Goal: Task Accomplishment & Management: Complete application form

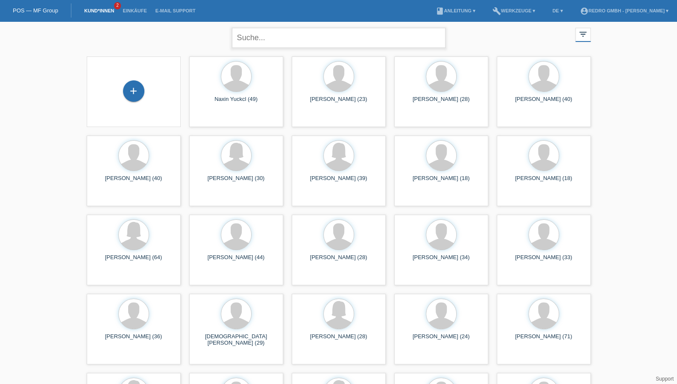
click at [270, 40] on input "text" at bounding box center [339, 38] width 214 height 20
click at [270, 37] on input "text" at bounding box center [339, 38] width 214 height 20
paste input "Sarközi"
type input "Sarközi"
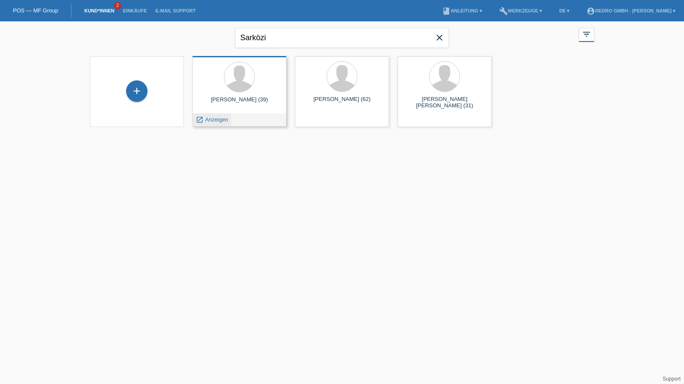
click at [220, 120] on span "Anzeigen" at bounding box center [216, 119] width 23 height 6
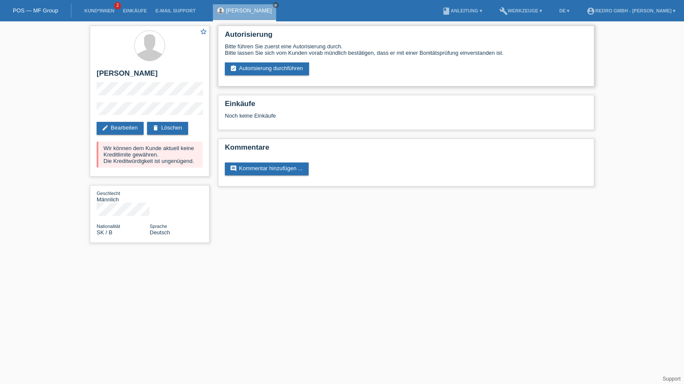
click at [256, 59] on div "Bitte führen Sie zuerst eine Autorisierung durch. Bitte lassen Sie sich vom Kun…" at bounding box center [406, 59] width 362 height 32
click at [256, 62] on link "assignment_turned_in Autorisierung durchführen" at bounding box center [267, 68] width 84 height 13
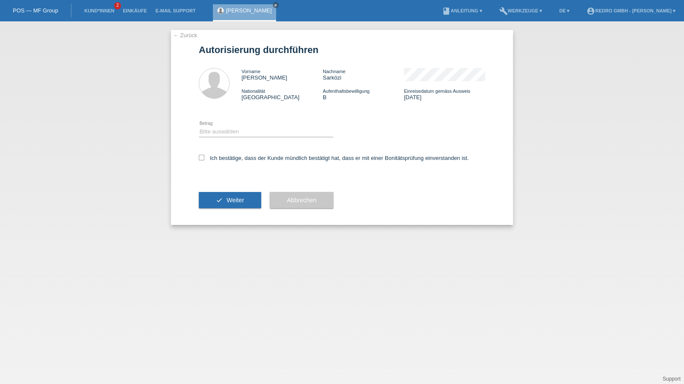
click at [228, 125] on div "Bitte auswählen CHF 1.00 - CHF 499.00 CHF 500.00 - CHF 1'999.00 CHF 2'000.00 - …" at bounding box center [266, 132] width 135 height 29
click at [227, 129] on select "Bitte auswählen CHF 1.00 - CHF 499.00 CHF 500.00 - CHF 1'999.00 CHF 2'000.00 - …" at bounding box center [266, 131] width 135 height 10
select select "1"
click at [199, 126] on select "Bitte auswählen CHF 1.00 - CHF 499.00 CHF 500.00 - CHF 1'999.00 CHF 2'000.00 - …" at bounding box center [266, 131] width 135 height 10
click at [221, 159] on label "Ich bestätige, dass der Kunde mündlich bestätigt hat, dass er mit einer Bonität…" at bounding box center [334, 158] width 270 height 6
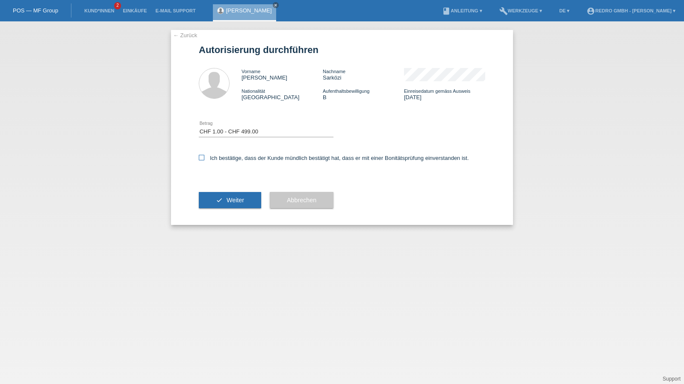
click at [204, 159] on input "Ich bestätige, dass der Kunde mündlich bestätigt hat, dass er mit einer Bonität…" at bounding box center [202, 158] width 6 height 6
checkbox input "true"
click at [221, 198] on button "check Weiter" at bounding box center [230, 200] width 62 height 16
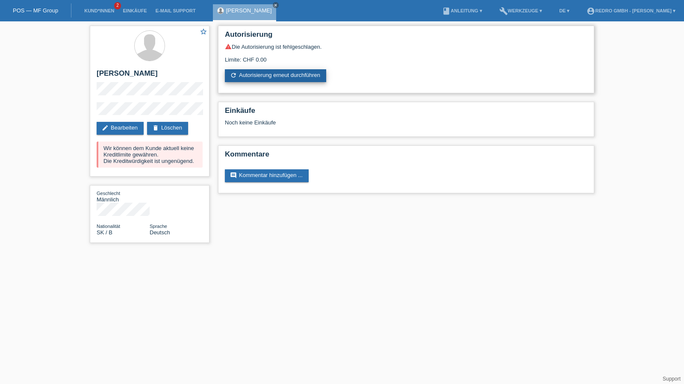
click at [256, 77] on link "refresh Autorisierung erneut durchführen" at bounding box center [275, 75] width 101 height 13
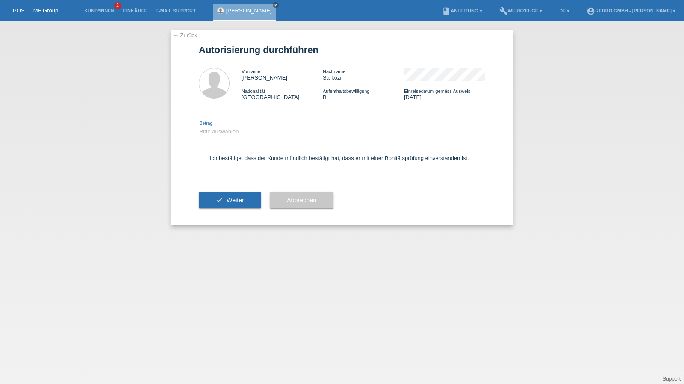
click at [239, 134] on select "Bitte auswählen CHF 1.00 - CHF 499.00 CHF 500.00 - CHF 1'999.00 CHF 2'000.00 - …" at bounding box center [266, 131] width 135 height 10
select select "1"
click at [199, 126] on select "Bitte auswählen CHF 1.00 - CHF 499.00 CHF 500.00 - CHF 1'999.00 CHF 2'000.00 - …" at bounding box center [266, 131] width 135 height 10
click at [225, 163] on div "Ich bestätige, dass der Kunde mündlich bestätigt hat, dass er mit einer Bonität…" at bounding box center [342, 160] width 286 height 29
click at [226, 159] on label "Ich bestätige, dass der Kunde mündlich bestätigt hat, dass er mit einer Bonität…" at bounding box center [334, 158] width 270 height 6
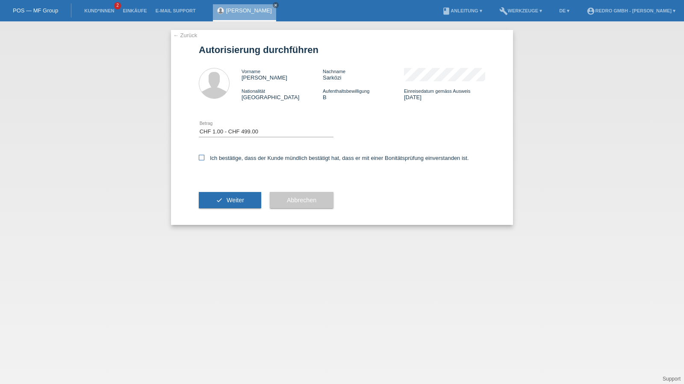
click at [204, 159] on input "Ich bestätige, dass der Kunde mündlich bestätigt hat, dass er mit einer Bonität…" at bounding box center [202, 158] width 6 height 6
checkbox input "true"
click at [225, 184] on div "check Weiter" at bounding box center [230, 200] width 62 height 50
click at [236, 197] on span "Weiter" at bounding box center [235, 200] width 18 height 7
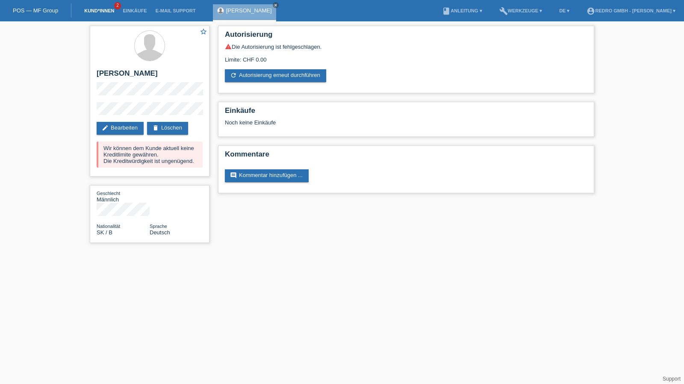
click at [91, 12] on link "Kund*innen" at bounding box center [99, 10] width 38 height 5
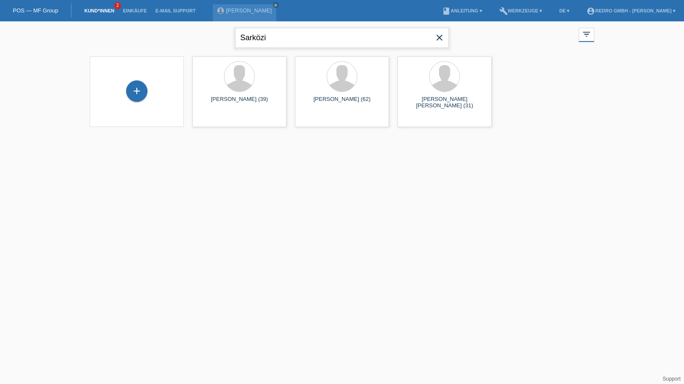
click at [310, 41] on input "Sarközi" at bounding box center [342, 38] width 214 height 20
paste input "[PERSON_NAME]"
type input "[PERSON_NAME]"
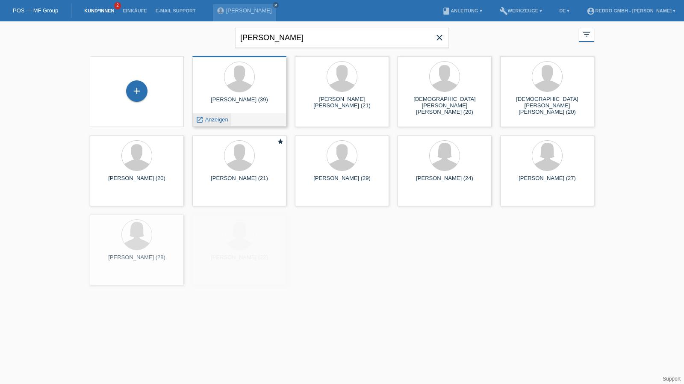
click at [212, 120] on span "Anzeigen" at bounding box center [216, 119] width 23 height 6
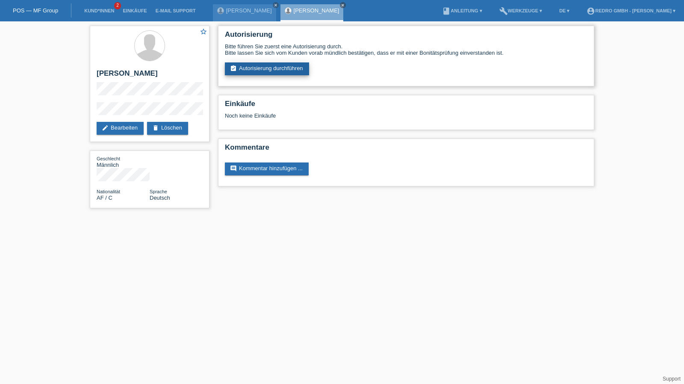
click at [265, 71] on link "assignment_turned_in Autorisierung durchführen" at bounding box center [267, 68] width 84 height 13
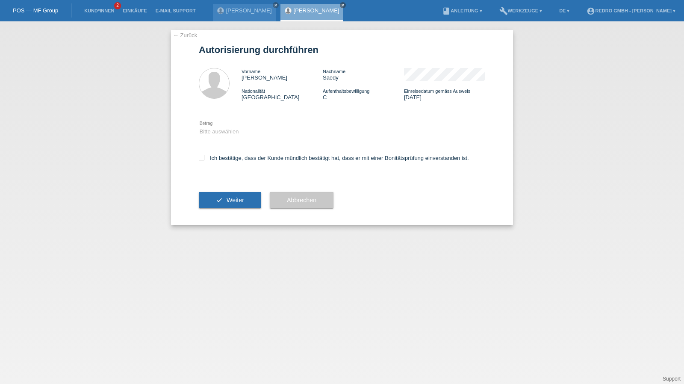
click at [223, 126] on div "Bitte auswählen CHF 1.00 - CHF 499.00 CHF 500.00 - CHF 1'999.00 CHF 2'000.00 - …" at bounding box center [266, 132] width 135 height 29
click at [223, 134] on select "Bitte auswählen CHF 1.00 - CHF 499.00 CHF 500.00 - CHF 1'999.00 CHF 2'000.00 - …" at bounding box center [266, 131] width 135 height 10
select select "1"
click at [199, 126] on select "Bitte auswählen CHF 1.00 - CHF 499.00 CHF 500.00 - CHF 1'999.00 CHF 2'000.00 - …" at bounding box center [266, 131] width 135 height 10
click at [219, 156] on label "Ich bestätige, dass der Kunde mündlich bestätigt hat, dass er mit einer Bonität…" at bounding box center [334, 158] width 270 height 6
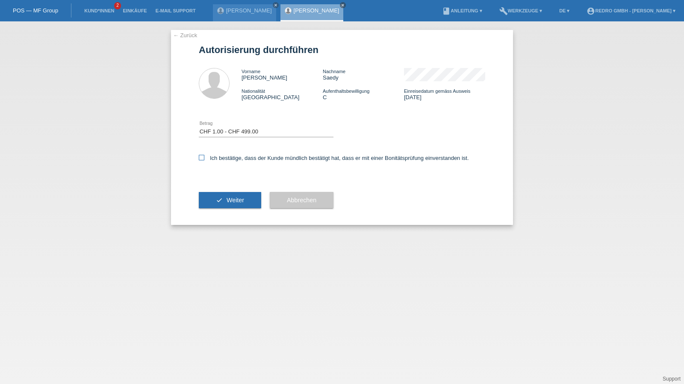
click at [204, 156] on input "Ich bestätige, dass der Kunde mündlich bestätigt hat, dass er mit einer Bonität…" at bounding box center [202, 158] width 6 height 6
checkbox input "true"
click at [216, 193] on button "check Weiter" at bounding box center [230, 200] width 62 height 16
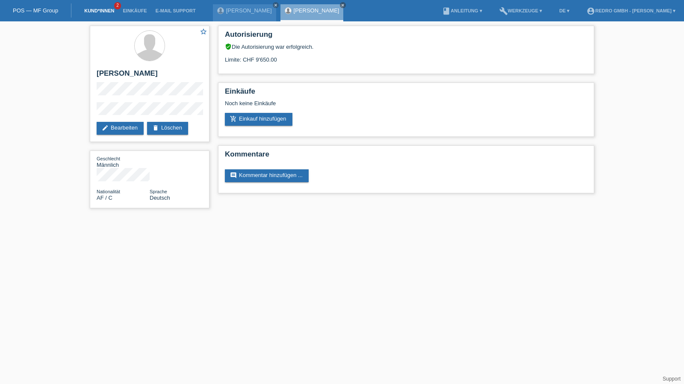
click at [110, 9] on link "Kund*innen" at bounding box center [99, 10] width 38 height 5
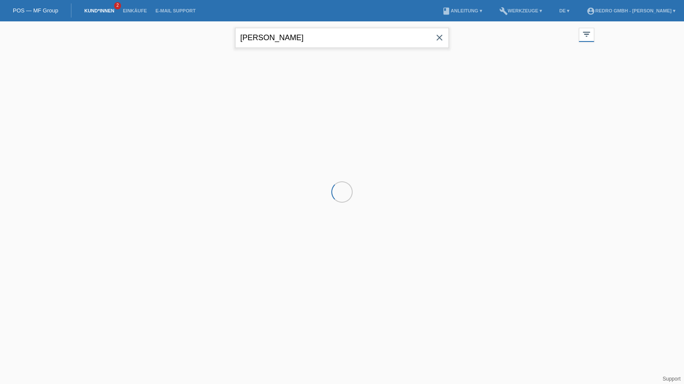
click at [288, 40] on input "[PERSON_NAME]" at bounding box center [342, 38] width 214 height 20
drag, startPoint x: 0, startPoint y: 0, endPoint x: 288, endPoint y: 40, distance: 290.7
click at [288, 40] on input "[PERSON_NAME]" at bounding box center [342, 38] width 214 height 20
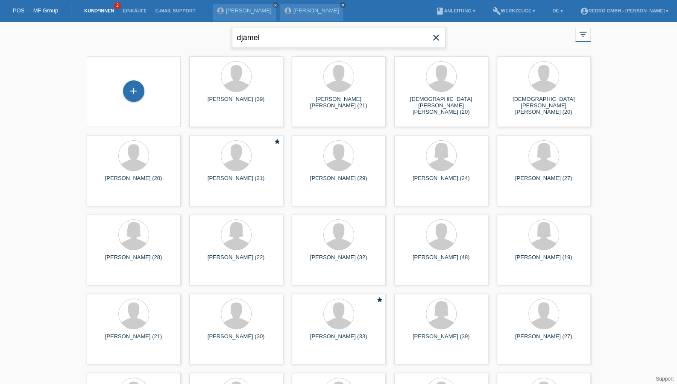
type input "djamel"
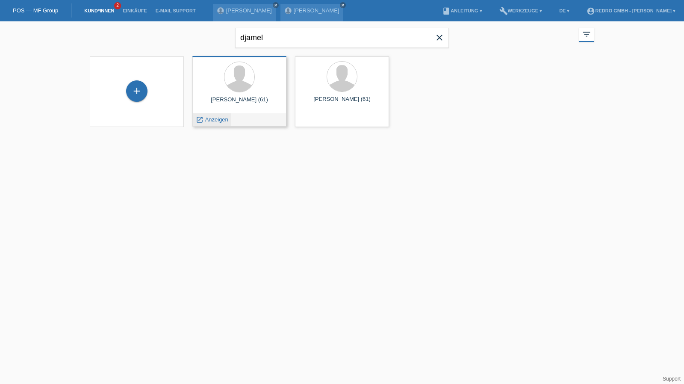
click at [220, 120] on span "Anzeigen" at bounding box center [216, 119] width 23 height 6
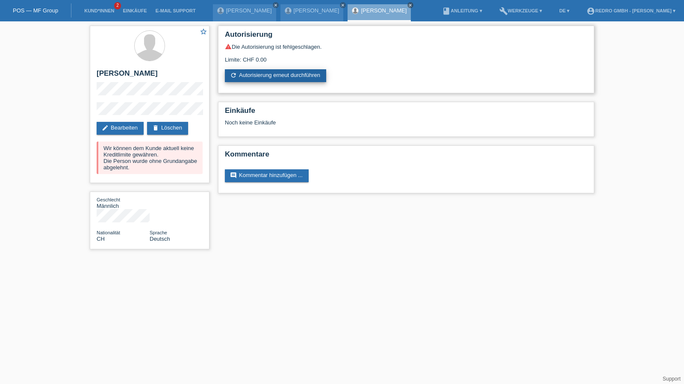
click at [293, 78] on link "refresh Autorisierung erneut durchführen" at bounding box center [275, 75] width 101 height 13
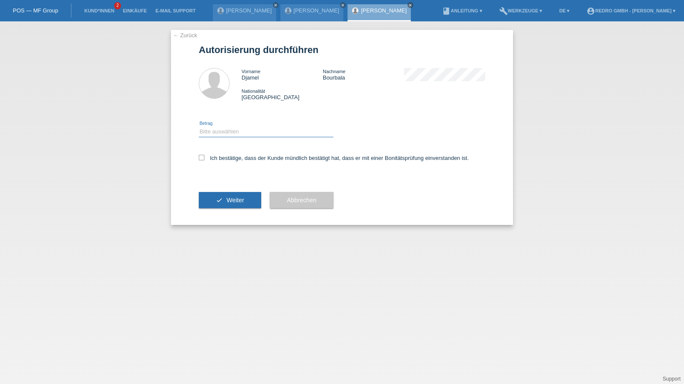
click at [238, 137] on div "Bitte auswählen CHF 1.00 - CHF 499.00 CHF 500.00 - CHF 1'999.00 CHF 2'000.00 - …" at bounding box center [266, 131] width 135 height 11
select select "1"
click at [199, 126] on select "Bitte auswählen CHF 1.00 - CHF 499.00 CHF 500.00 - CHF 1'999.00 CHF 2'000.00 - …" at bounding box center [266, 131] width 135 height 10
click at [235, 156] on label "Ich bestätige, dass der Kunde mündlich bestätigt hat, dass er mit einer Bonität…" at bounding box center [334, 158] width 270 height 6
click at [204, 156] on input "Ich bestätige, dass der Kunde mündlich bestätigt hat, dass er mit einer Bonität…" at bounding box center [202, 158] width 6 height 6
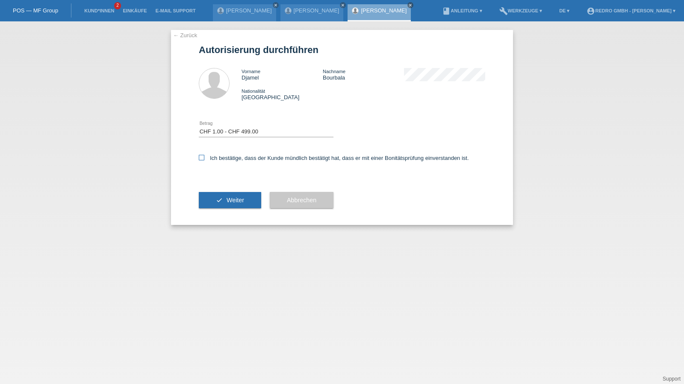
checkbox input "true"
click at [228, 203] on span "Weiter" at bounding box center [235, 200] width 18 height 7
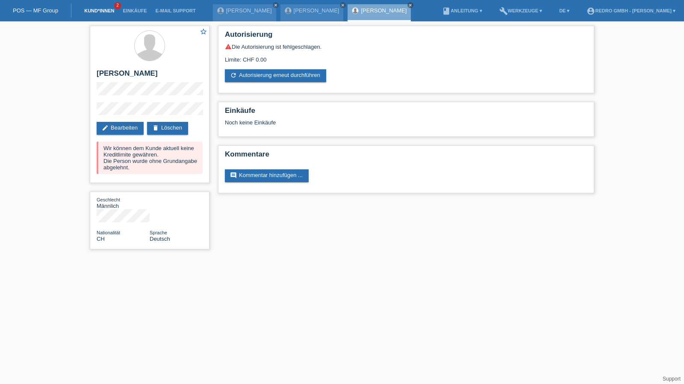
click at [86, 13] on link "Kund*innen" at bounding box center [99, 10] width 38 height 5
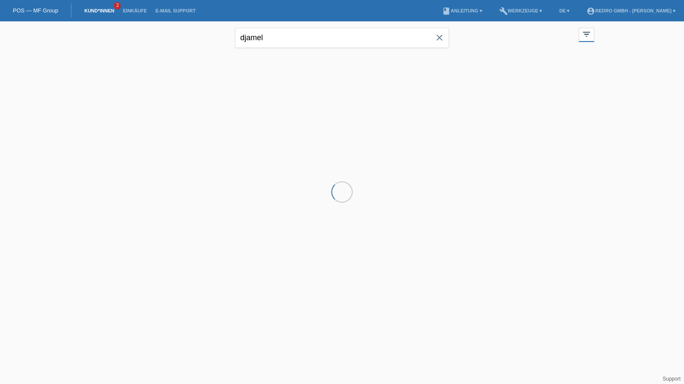
click at [285, 38] on input "djamel" at bounding box center [342, 38] width 214 height 20
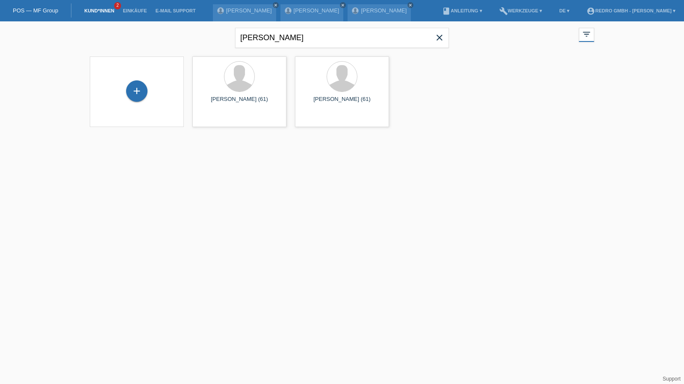
type input "[PERSON_NAME]"
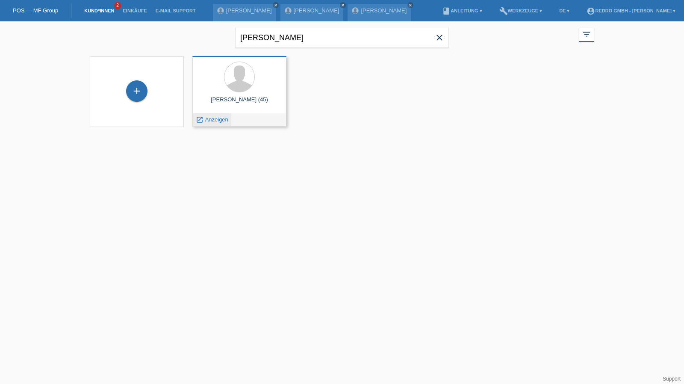
click at [224, 121] on span "Anzeigen" at bounding box center [216, 119] width 23 height 6
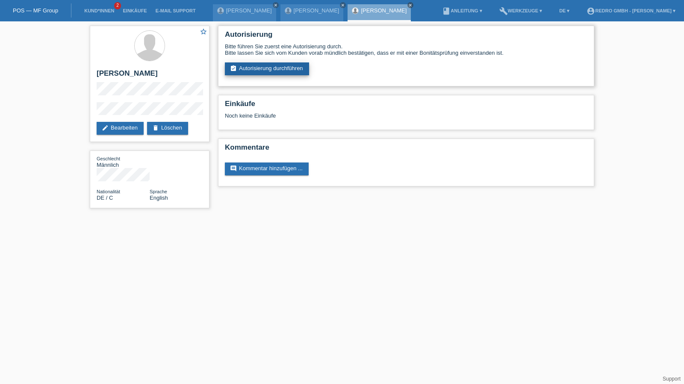
click at [256, 71] on link "assignment_turned_in Autorisierung durchführen" at bounding box center [267, 68] width 84 height 13
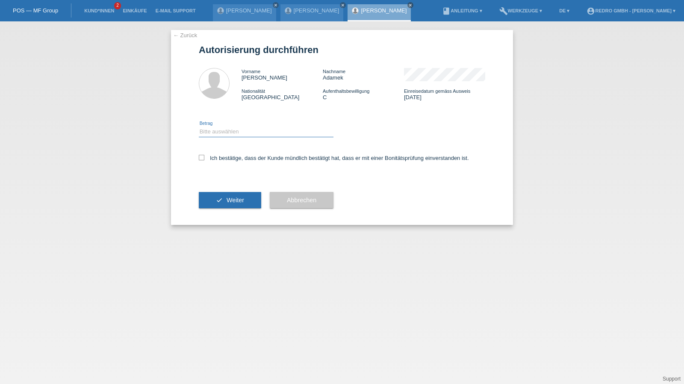
drag, startPoint x: 210, startPoint y: 132, endPoint x: 210, endPoint y: 136, distance: 4.7
click at [210, 132] on select "Bitte auswählen CHF 1.00 - CHF 499.00 CHF 500.00 - CHF 1'999.00 CHF 2'000.00 - …" at bounding box center [266, 131] width 135 height 10
select select "1"
click at [199, 126] on select "Bitte auswählen CHF 1.00 - CHF 499.00 CHF 500.00 - CHF 1'999.00 CHF 2'000.00 - …" at bounding box center [266, 131] width 135 height 10
click at [212, 155] on div "Ich bestätige, dass der Kunde mündlich bestätigt hat, dass er mit einer Bonität…" at bounding box center [342, 160] width 286 height 29
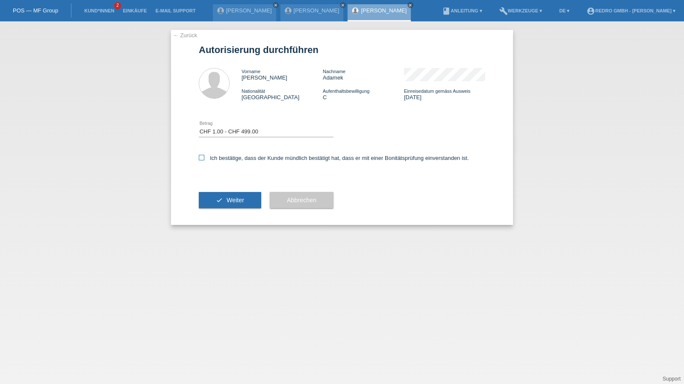
click at [226, 156] on label "Ich bestätige, dass der Kunde mündlich bestätigt hat, dass er mit einer Bonität…" at bounding box center [334, 158] width 270 height 6
click at [204, 156] on input "Ich bestätige, dass der Kunde mündlich bestätigt hat, dass er mit einer Bonität…" at bounding box center [202, 158] width 6 height 6
checkbox input "true"
click at [232, 196] on button "check Weiter" at bounding box center [230, 200] width 62 height 16
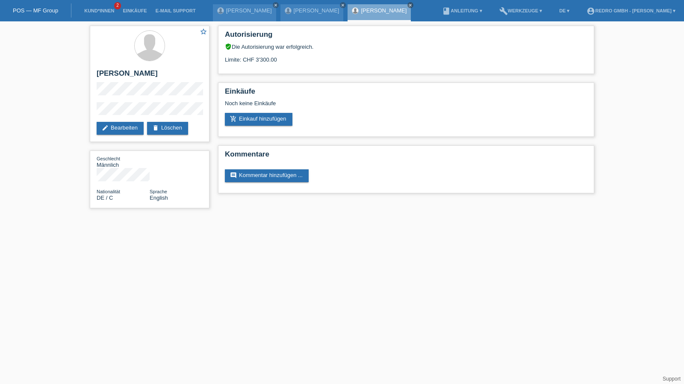
click at [79, 112] on div "star_border Christoph Adamek edit Bearbeiten delete Löschen Geschlecht Männlich…" at bounding box center [342, 118] width 684 height 195
click at [107, 11] on link "Kund*innen" at bounding box center [99, 10] width 38 height 5
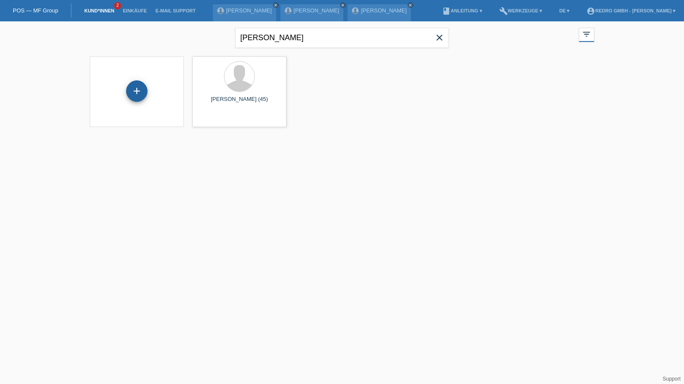
click at [130, 94] on div "+" at bounding box center [136, 90] width 21 height 21
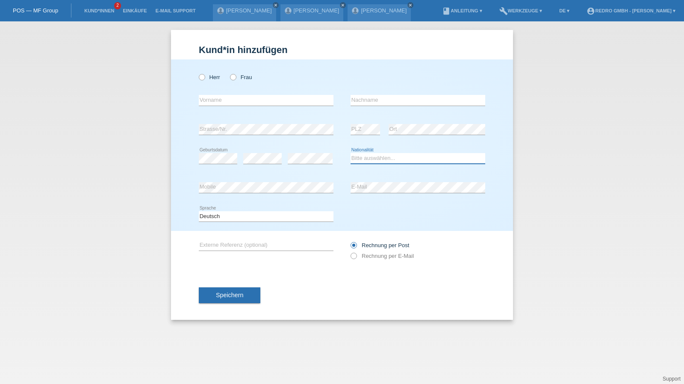
click at [384, 156] on select "Bitte auswählen... [GEOGRAPHIC_DATA] [GEOGRAPHIC_DATA] [GEOGRAPHIC_DATA] [GEOGR…" at bounding box center [417, 158] width 135 height 10
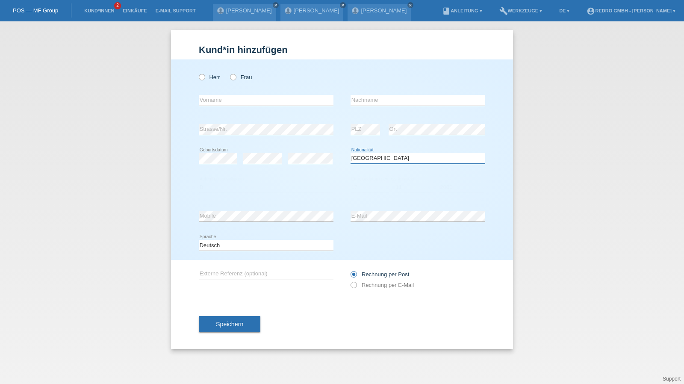
select select "BR"
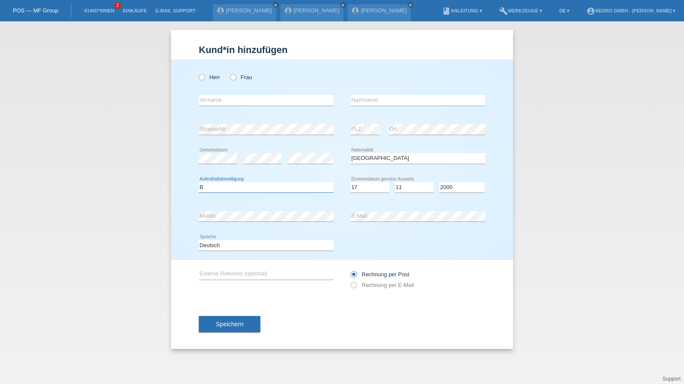
select select "B"
click at [243, 321] on button "Speichern" at bounding box center [230, 324] width 62 height 16
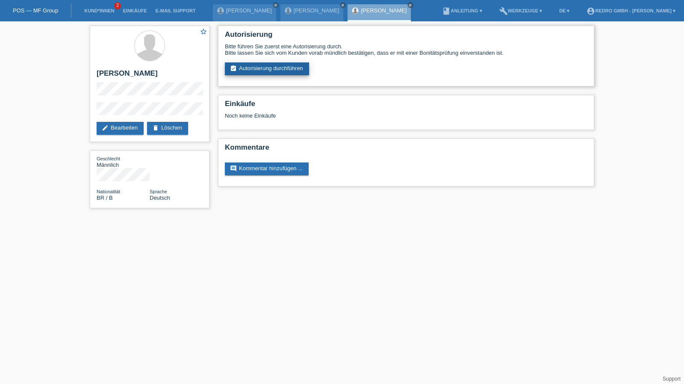
click at [285, 71] on link "assignment_turned_in Autorisierung durchführen" at bounding box center [267, 68] width 84 height 13
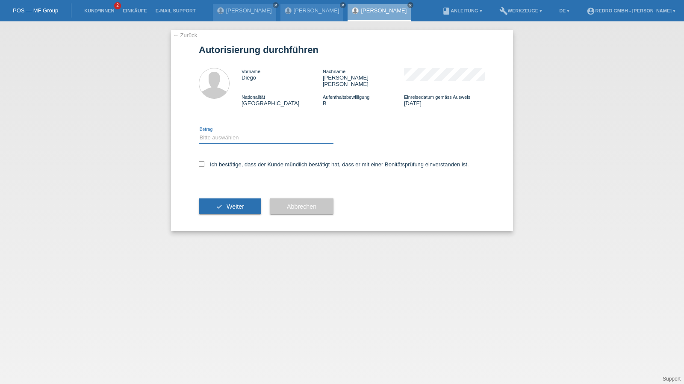
click at [236, 136] on select "Bitte auswählen CHF 1.00 - CHF 499.00 CHF 500.00 - CHF 1'999.00 CHF 2'000.00 - …" at bounding box center [266, 137] width 135 height 10
select select "1"
click at [199, 132] on select "Bitte auswählen CHF 1.00 - CHF 499.00 CHF 500.00 - CHF 1'999.00 CHF 2'000.00 - …" at bounding box center [266, 137] width 135 height 10
click at [225, 162] on label "Ich bestätige, dass der Kunde mündlich bestätigt hat, dass er mit einer Bonität…" at bounding box center [334, 164] width 270 height 6
click at [204, 162] on input "Ich bestätige, dass der Kunde mündlich bestätigt hat, dass er mit einer Bonität…" at bounding box center [202, 164] width 6 height 6
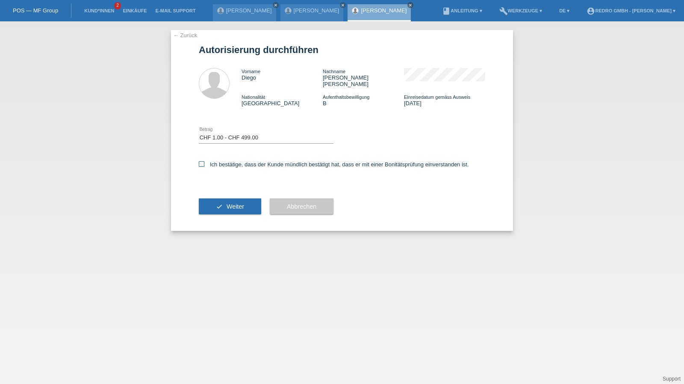
checkbox input "true"
click at [228, 213] on div "check Weiter" at bounding box center [230, 207] width 62 height 50
click at [232, 198] on button "check Weiter" at bounding box center [230, 206] width 62 height 16
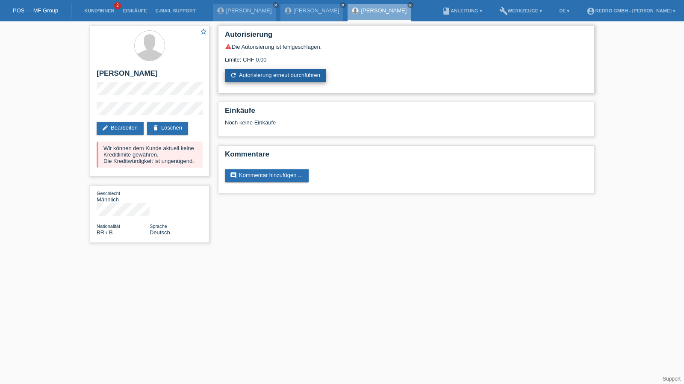
click at [273, 76] on link "refresh Autorisierung erneut durchführen" at bounding box center [275, 75] width 101 height 13
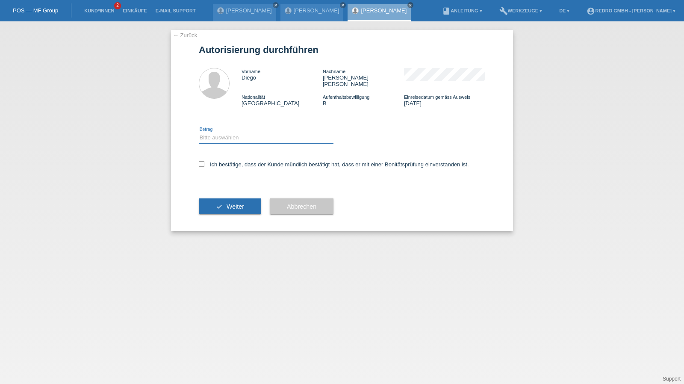
drag, startPoint x: 219, startPoint y: 127, endPoint x: 218, endPoint y: 131, distance: 4.4
click at [219, 132] on select "Bitte auswählen CHF 1.00 - CHF 499.00 CHF 500.00 - CHF 1'999.00 CHF 2'000.00 - …" at bounding box center [266, 137] width 135 height 10
select select "1"
click at [199, 132] on select "Bitte auswählen CHF 1.00 - CHF 499.00 CHF 500.00 - CHF 1'999.00 CHF 2'000.00 - …" at bounding box center [266, 137] width 135 height 10
click at [212, 161] on label "Ich bestätige, dass der Kunde mündlich bestätigt hat, dass er mit einer Bonität…" at bounding box center [334, 164] width 270 height 6
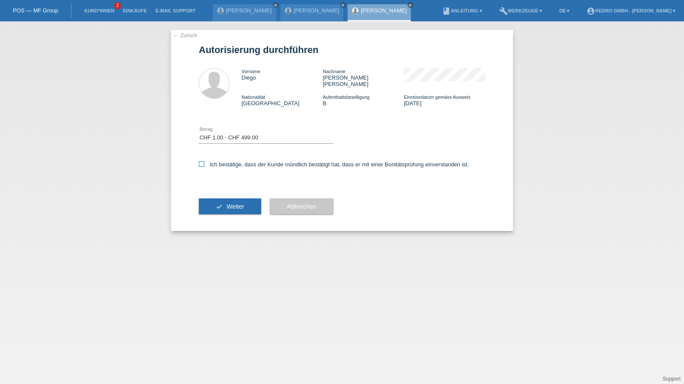
click at [204, 161] on input "Ich bestätige, dass der Kunde mündlich bestätigt hat, dass er mit einer Bonität…" at bounding box center [202, 164] width 6 height 6
checkbox input "true"
click at [215, 209] on div "check Weiter" at bounding box center [230, 207] width 62 height 50
click at [217, 203] on icon "check" at bounding box center [219, 206] width 7 height 7
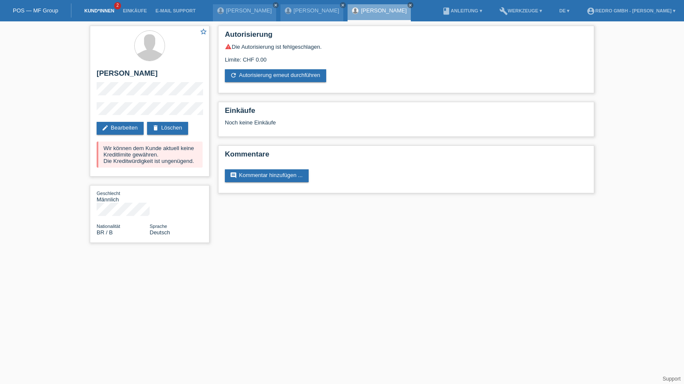
click at [108, 9] on link "Kund*innen" at bounding box center [99, 10] width 38 height 5
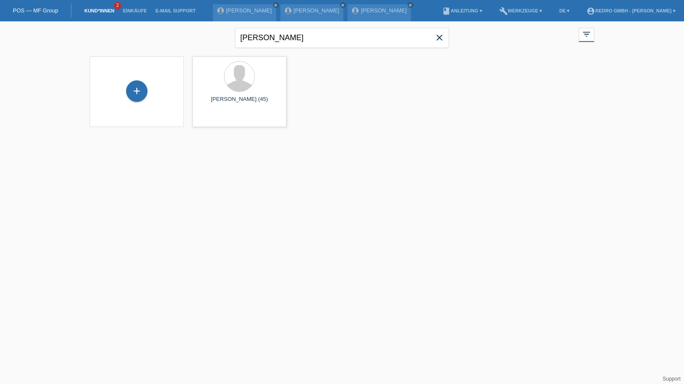
click at [151, 85] on div "+" at bounding box center [137, 91] width 80 height 23
click at [143, 88] on div "+" at bounding box center [136, 90] width 21 height 21
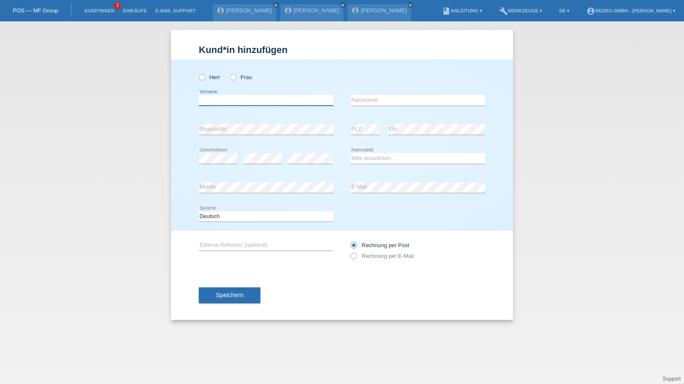
click at [272, 99] on input "text" at bounding box center [266, 100] width 135 height 11
type input "[PERSON_NAME]"
type input "Vogel"
select select "CH"
click at [226, 298] on span "Speichern" at bounding box center [229, 294] width 27 height 7
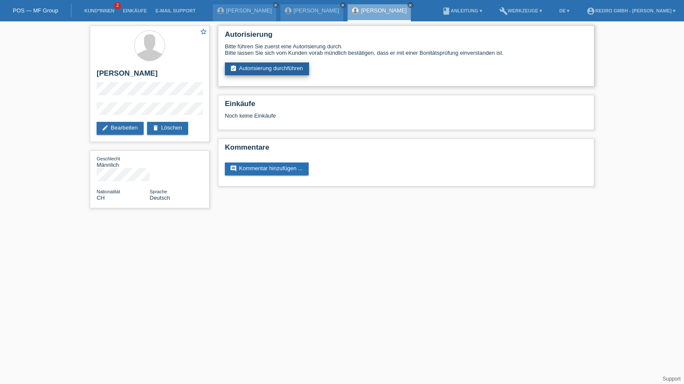
click at [252, 72] on link "assignment_turned_in Autorisierung durchführen" at bounding box center [267, 68] width 84 height 13
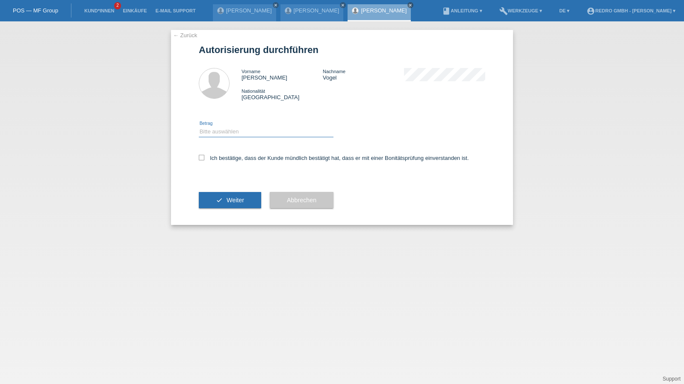
click at [222, 135] on select "Bitte auswählen CHF 1.00 - CHF 499.00 CHF 500.00 - CHF 1'999.00 CHF 2'000.00 - …" at bounding box center [266, 131] width 135 height 10
select select "1"
click at [199, 126] on select "Bitte auswählen CHF 1.00 - CHF 499.00 CHF 500.00 - CHF 1'999.00 CHF 2'000.00 - …" at bounding box center [266, 131] width 135 height 10
click at [220, 161] on label "Ich bestätige, dass der Kunde mündlich bestätigt hat, dass er mit einer Bonität…" at bounding box center [334, 158] width 270 height 6
click at [204, 160] on input "Ich bestätige, dass der Kunde mündlich bestätigt hat, dass er mit einer Bonität…" at bounding box center [202, 158] width 6 height 6
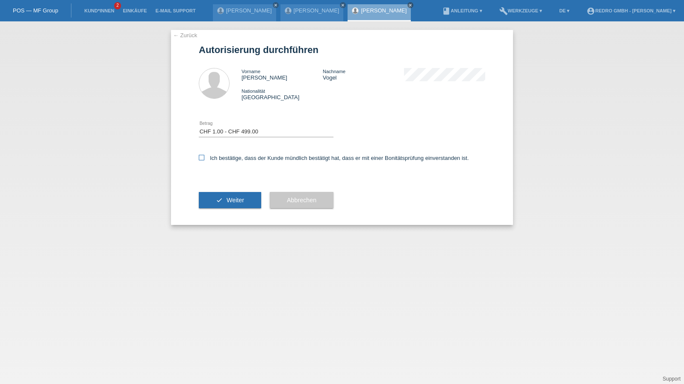
checkbox input "true"
click at [223, 212] on div "check Weiter" at bounding box center [230, 200] width 62 height 50
click at [225, 202] on button "check Weiter" at bounding box center [230, 200] width 62 height 16
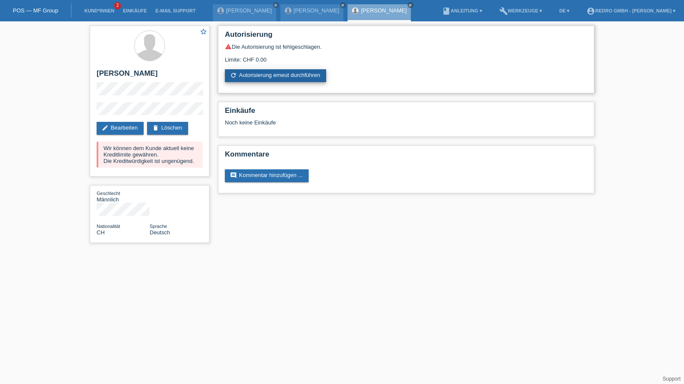
click at [277, 73] on link "refresh Autorisierung erneut durchführen" at bounding box center [275, 75] width 101 height 13
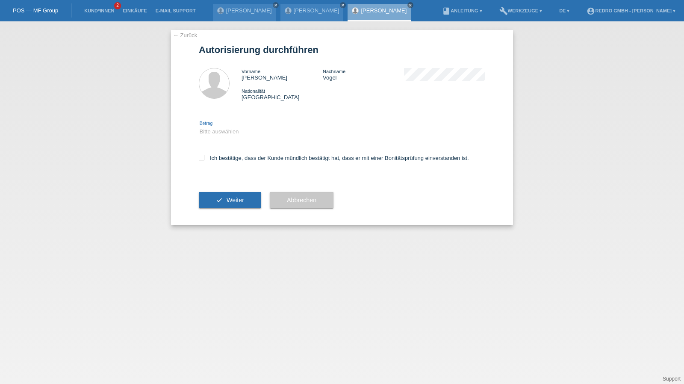
click at [237, 131] on select "Bitte auswählen CHF 1.00 - CHF 499.00 CHF 500.00 - CHF 1'999.00 CHF 2'000.00 - …" at bounding box center [266, 131] width 135 height 10
select select "1"
click at [199, 126] on select "Bitte auswählen CHF 1.00 - CHF 499.00 CHF 500.00 - CHF 1'999.00 CHF 2'000.00 - …" at bounding box center [266, 131] width 135 height 10
click at [221, 158] on label "Ich bestätige, dass der Kunde mündlich bestätigt hat, dass er mit einer Bonität…" at bounding box center [334, 158] width 270 height 6
click at [204, 158] on input "Ich bestätige, dass der Kunde mündlich bestätigt hat, dass er mit einer Bonität…" at bounding box center [202, 158] width 6 height 6
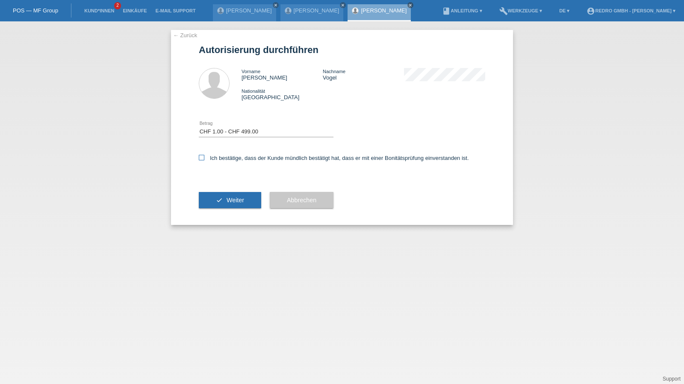
checkbox input "true"
click at [219, 201] on button "check Weiter" at bounding box center [230, 200] width 62 height 16
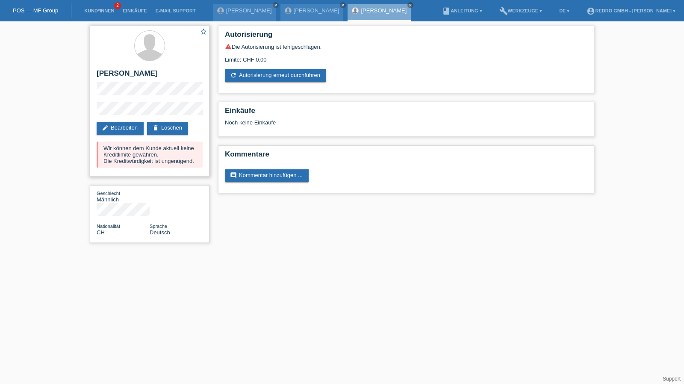
click at [104, 69] on h2 "[PERSON_NAME]" at bounding box center [150, 75] width 106 height 13
click at [104, 70] on h2 "[PERSON_NAME]" at bounding box center [150, 75] width 106 height 13
copy div "[PERSON_NAME]"
click at [110, 12] on link "Kund*innen" at bounding box center [99, 10] width 38 height 5
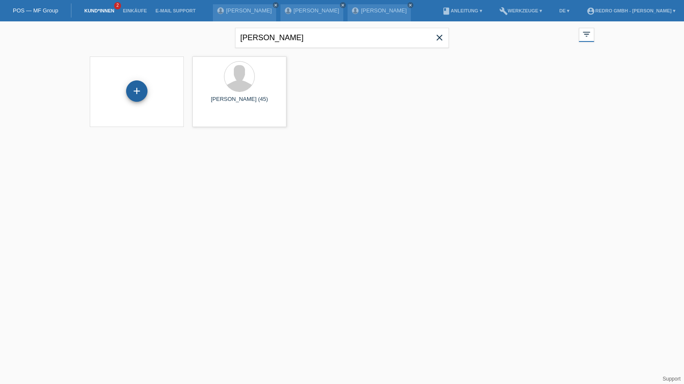
click at [137, 92] on div "+" at bounding box center [136, 90] width 21 height 21
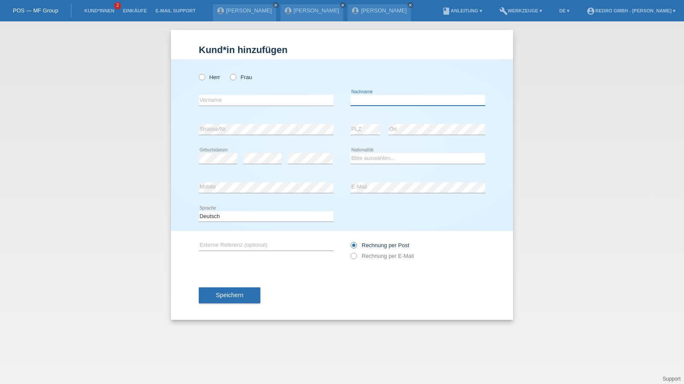
click at [393, 97] on input "text" at bounding box center [417, 100] width 135 height 11
type input "Abil"
click at [278, 97] on input "text" at bounding box center [266, 100] width 135 height 11
paste input "Abil"
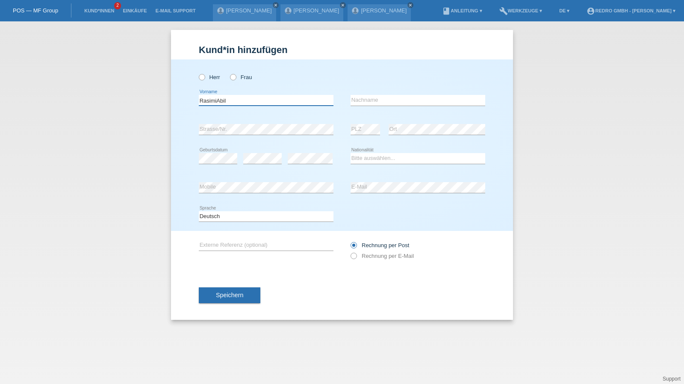
drag, startPoint x: 217, startPoint y: 100, endPoint x: 62, endPoint y: 97, distance: 155.1
click at [62, 97] on div "Kund*in hinzufügen Kunde hinzufügen Kundin hinzufügen Herr Frau RasimiAbil erro…" at bounding box center [342, 202] width 684 height 362
type input "Abil"
paste input "Rasimi"
type input "Rasimi"
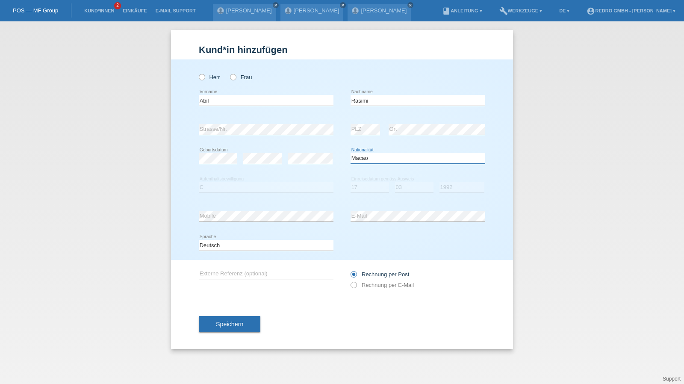
select select "MK"
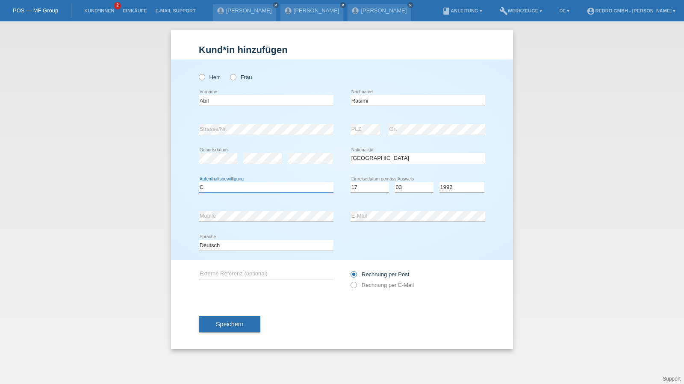
select select "C"
select select "17"
select select "03"
select select "1992"
click at [233, 324] on span "Speichern" at bounding box center [229, 323] width 27 height 7
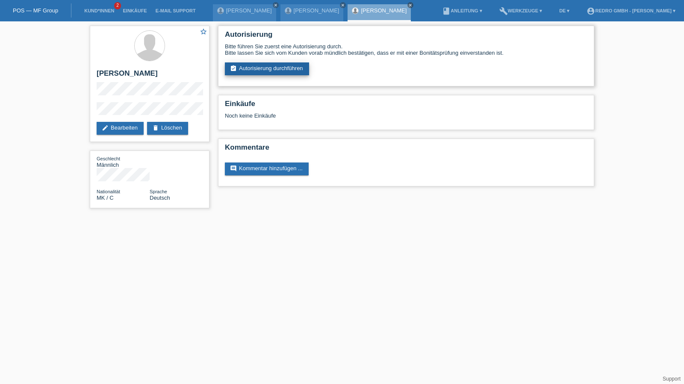
click at [263, 68] on link "assignment_turned_in Autorisierung durchführen" at bounding box center [267, 68] width 84 height 13
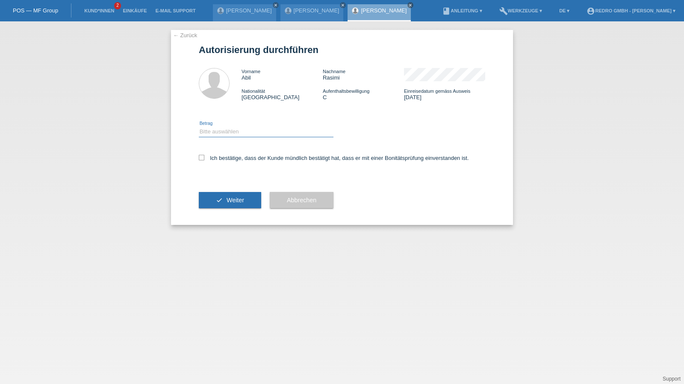
click at [230, 135] on select "Bitte auswählen CHF 1.00 - CHF 499.00 CHF 500.00 - CHF 1'999.00 CHF 2'000.00 - …" at bounding box center [266, 131] width 135 height 10
select select "1"
click at [199, 126] on select "Bitte auswählen CHF 1.00 - CHF 499.00 CHF 500.00 - CHF 1'999.00 CHF 2'000.00 - …" at bounding box center [266, 131] width 135 height 10
click at [214, 157] on label "Ich bestätige, dass der Kunde mündlich bestätigt hat, dass er mit einer Bonität…" at bounding box center [334, 158] width 270 height 6
click at [204, 157] on input "Ich bestätige, dass der Kunde mündlich bestätigt hat, dass er mit einer Bonität…" at bounding box center [202, 158] width 6 height 6
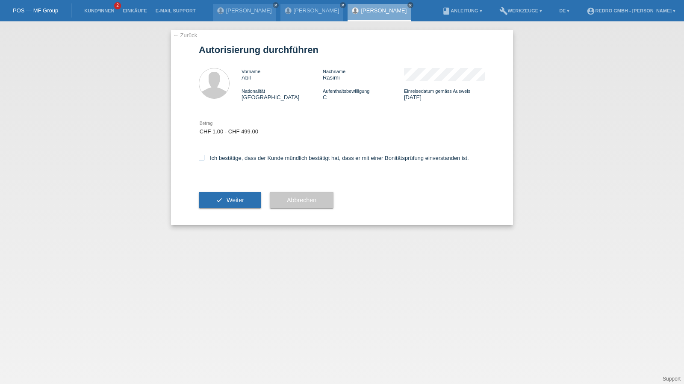
checkbox input "true"
click at [230, 211] on div "check Weiter" at bounding box center [230, 200] width 62 height 50
click at [230, 199] on span "Weiter" at bounding box center [235, 200] width 18 height 7
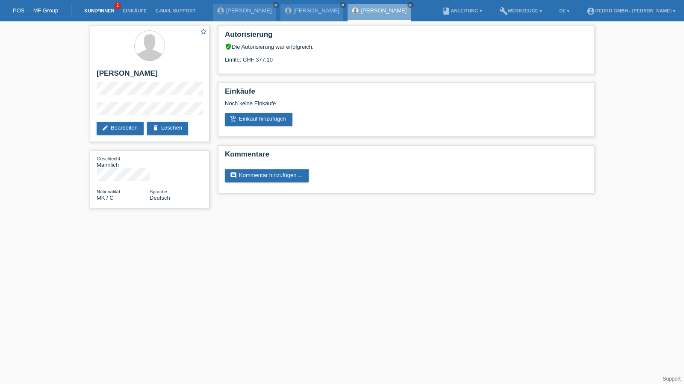
click at [108, 9] on link "Kund*innen" at bounding box center [99, 10] width 38 height 5
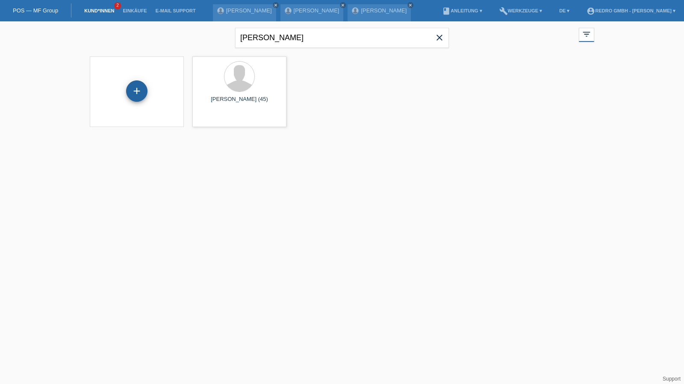
click at [132, 95] on div "+" at bounding box center [136, 91] width 21 height 15
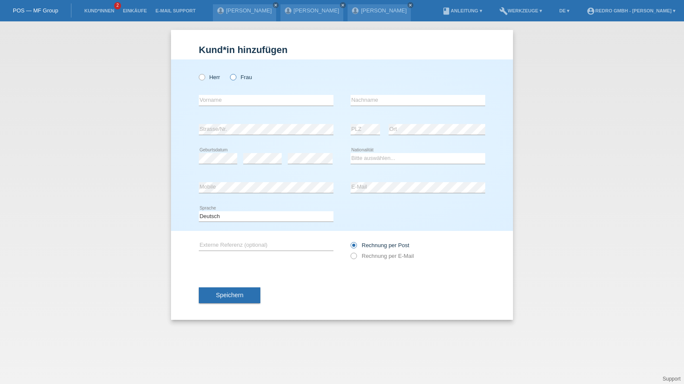
click at [248, 76] on label "Frau" at bounding box center [241, 77] width 22 height 6
click at [235, 76] on input "Frau" at bounding box center [233, 77] width 6 height 6
radio input "true"
click at [224, 102] on input "text" at bounding box center [266, 100] width 135 height 11
click at [215, 102] on input "text" at bounding box center [266, 100] width 135 height 11
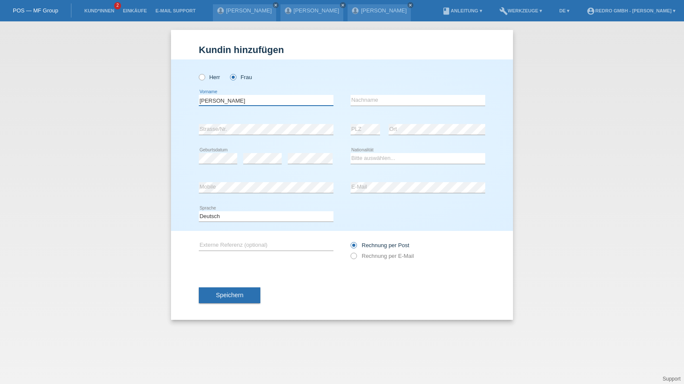
type input "[PERSON_NAME]"
type input "Sagbo"
select select "CH"
click at [397, 193] on icon at bounding box center [417, 193] width 135 height 0
click at [397, 180] on div "error E-Mail" at bounding box center [417, 187] width 135 height 29
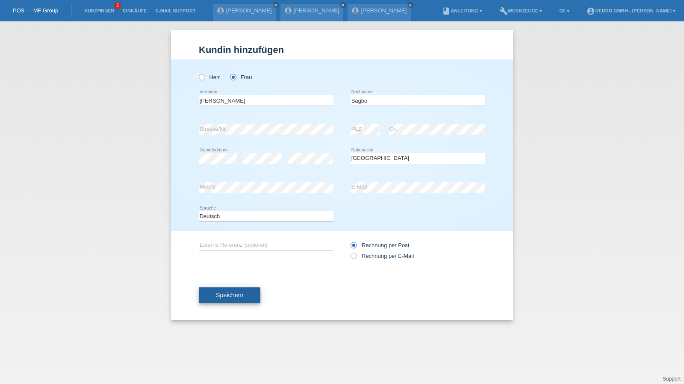
click at [223, 298] on button "Speichern" at bounding box center [230, 295] width 62 height 16
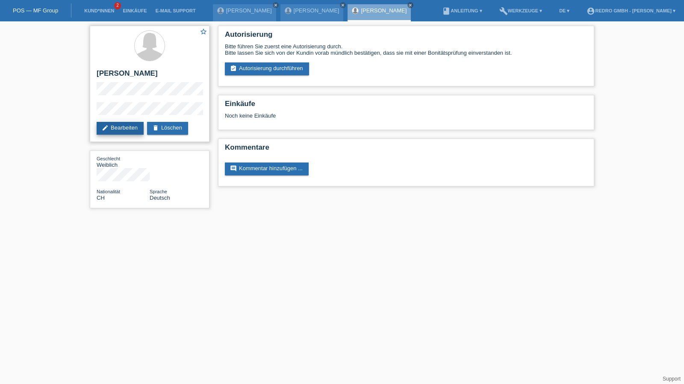
click at [131, 128] on link "edit Bearbeiten" at bounding box center [120, 128] width 47 height 13
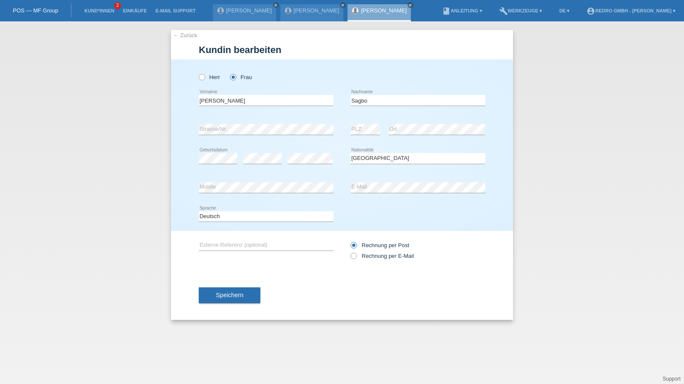
select select "CH"
click at [264, 98] on input "[PERSON_NAME]" at bounding box center [266, 100] width 135 height 11
click at [405, 96] on input "Sagbo" at bounding box center [417, 100] width 135 height 11
click at [430, 100] on input "Sagbo" at bounding box center [417, 100] width 135 height 11
click at [229, 212] on select "Deutsch Français Italiano English" at bounding box center [266, 216] width 135 height 10
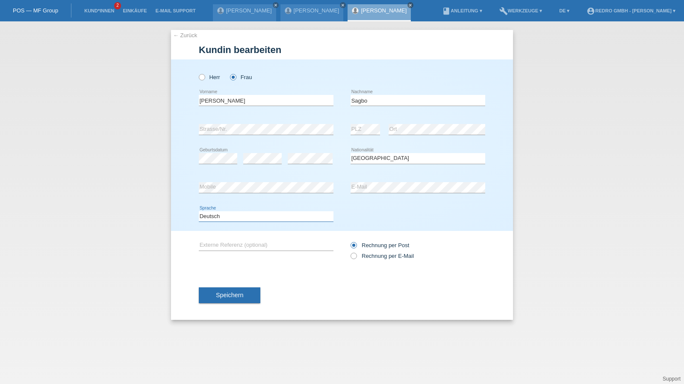
select select "fr"
click at [199, 211] on select "Deutsch Français Italiano English" at bounding box center [266, 216] width 135 height 10
click at [217, 290] on button "Speichern" at bounding box center [230, 295] width 62 height 16
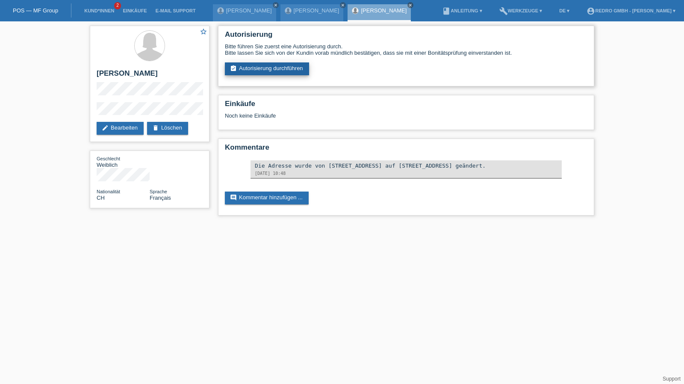
click at [280, 70] on link "assignment_turned_in Autorisierung durchführen" at bounding box center [267, 68] width 84 height 13
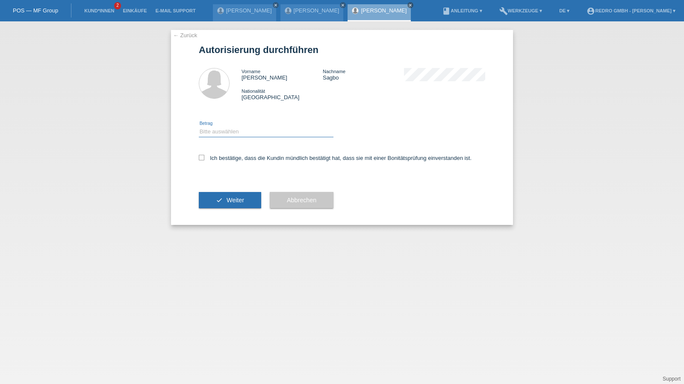
click at [264, 134] on select "Bitte auswählen CHF 1.00 - CHF 499.00 CHF 500.00 - CHF 1'999.00 CHF 2'000.00 - …" at bounding box center [266, 131] width 135 height 10
select select "1"
click at [199, 126] on select "Bitte auswählen CHF 1.00 - CHF 499.00 CHF 500.00 - CHF 1'999.00 CHF 2'000.00 - …" at bounding box center [266, 131] width 135 height 10
click at [230, 158] on label "Ich bestätige, dass die Kundin mündlich bestätigt hat, dass sie mit einer Bonit…" at bounding box center [335, 158] width 273 height 6
click at [204, 158] on input "Ich bestätige, dass die Kundin mündlich bestätigt hat, dass sie mit einer Bonit…" at bounding box center [202, 158] width 6 height 6
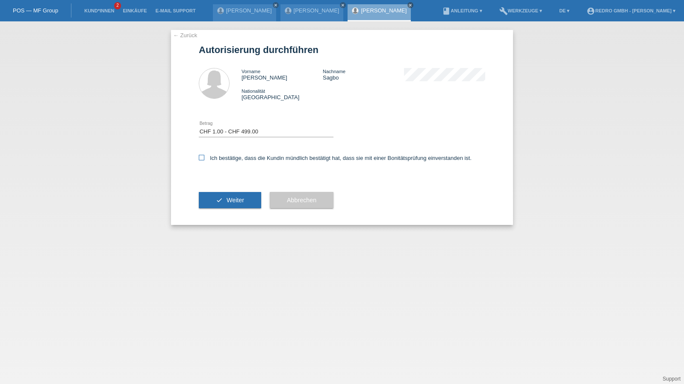
checkbox input "true"
click at [228, 199] on span "Weiter" at bounding box center [235, 200] width 18 height 7
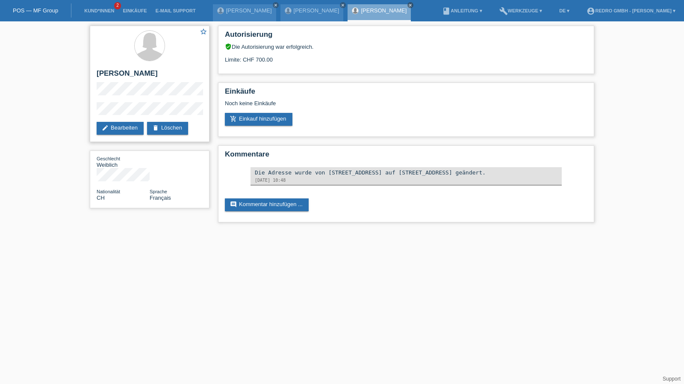
click at [172, 74] on h2 "[PERSON_NAME]" at bounding box center [150, 75] width 106 height 13
copy h2 "Sagbo"
click at [126, 75] on h2 "[PERSON_NAME]" at bounding box center [150, 75] width 106 height 13
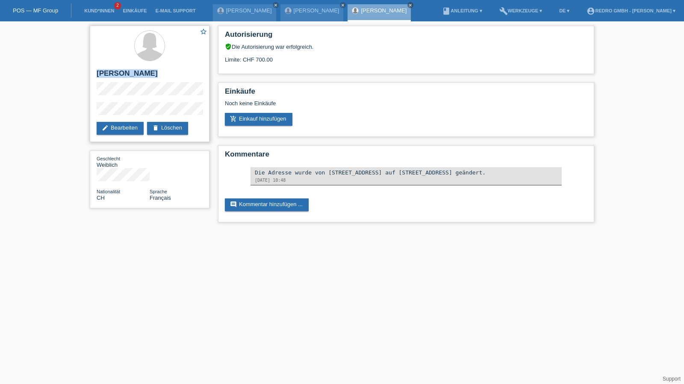
click at [126, 75] on h2 "[PERSON_NAME]" at bounding box center [150, 75] width 106 height 13
copy div "[PERSON_NAME]"
click at [54, 107] on div "star_border [PERSON_NAME] edit Bearbeiten delete Löschen Geschlecht Weiblich Na…" at bounding box center [342, 125] width 684 height 209
click at [178, 101] on div "star_border [PERSON_NAME] edit Bearbeiten delete Löschen" at bounding box center [150, 84] width 120 height 116
click at [67, 114] on div "star_border [PERSON_NAME] edit Bearbeiten delete Löschen Geschlecht Weiblich Na…" at bounding box center [342, 125] width 684 height 209
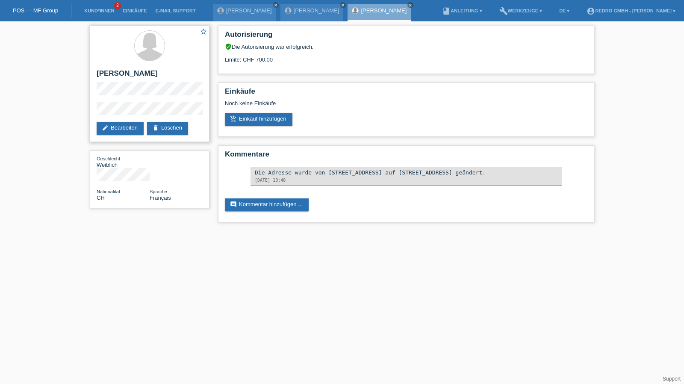
click at [108, 71] on h2 "[PERSON_NAME]" at bounding box center [150, 75] width 106 height 13
copy div "[PERSON_NAME]"
click at [109, 8] on link "Kund*innen" at bounding box center [99, 10] width 38 height 5
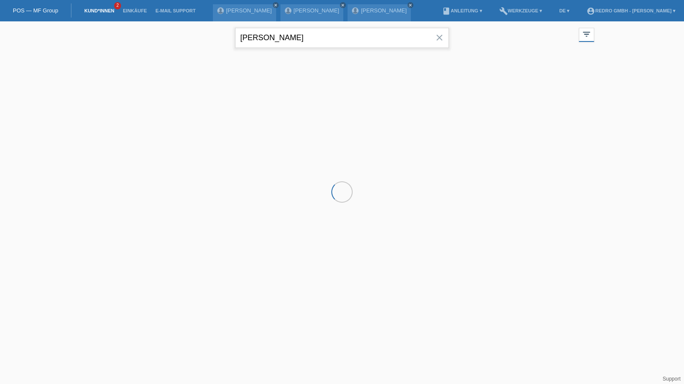
click at [330, 38] on input "adamek" at bounding box center [342, 38] width 214 height 20
type input "witt"
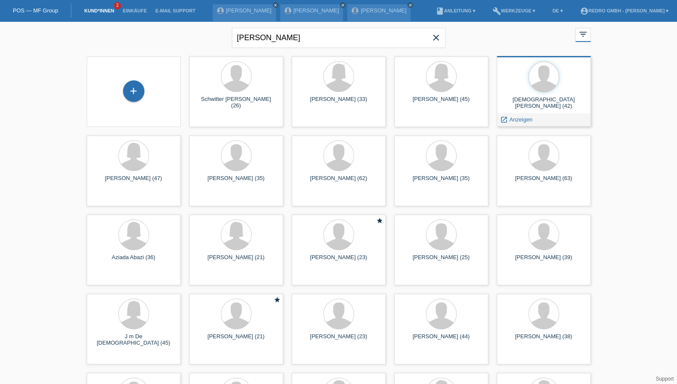
click at [515, 119] on span "Anzeigen" at bounding box center [520, 119] width 23 height 6
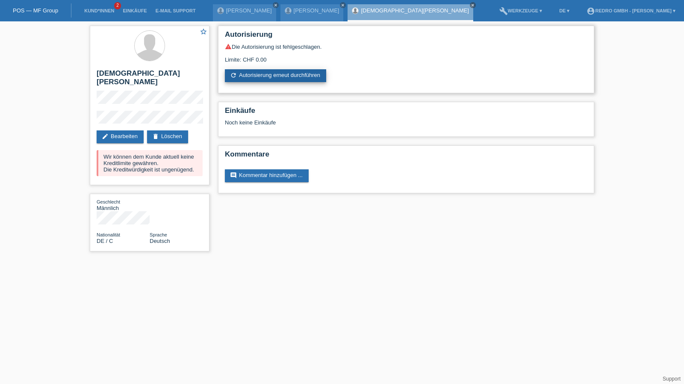
click at [307, 75] on link "refresh Autorisierung erneut durchführen" at bounding box center [275, 75] width 101 height 13
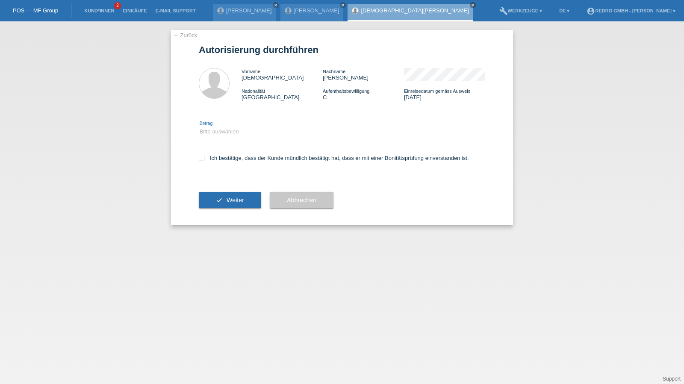
click at [215, 130] on select "Bitte auswählen CHF 1.00 - CHF 499.00 CHF 500.00 - CHF 1'999.00 CHF 2'000.00 - …" at bounding box center [266, 131] width 135 height 10
select select "1"
click at [199, 126] on select "Bitte auswählen CHF 1.00 - CHF 499.00 CHF 500.00 - CHF 1'999.00 CHF 2'000.00 - …" at bounding box center [266, 131] width 135 height 10
click at [218, 159] on label "Ich bestätige, dass der Kunde mündlich bestätigt hat, dass er mit einer Bonität…" at bounding box center [334, 158] width 270 height 6
click at [204, 159] on input "Ich bestätige, dass der Kunde mündlich bestätigt hat, dass er mit einer Bonität…" at bounding box center [202, 158] width 6 height 6
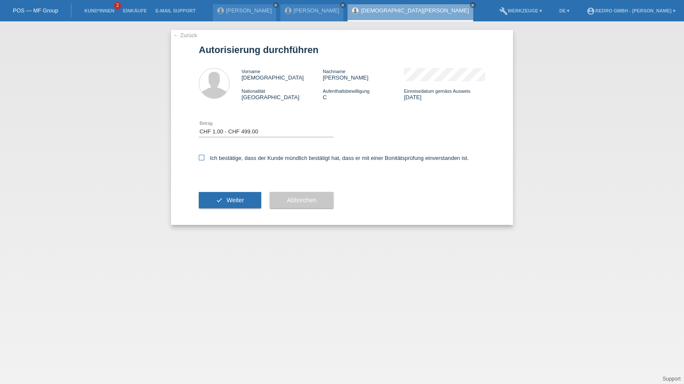
checkbox input "true"
click at [225, 221] on div "check Weiter" at bounding box center [230, 200] width 62 height 50
click at [229, 206] on button "check Weiter" at bounding box center [230, 200] width 62 height 16
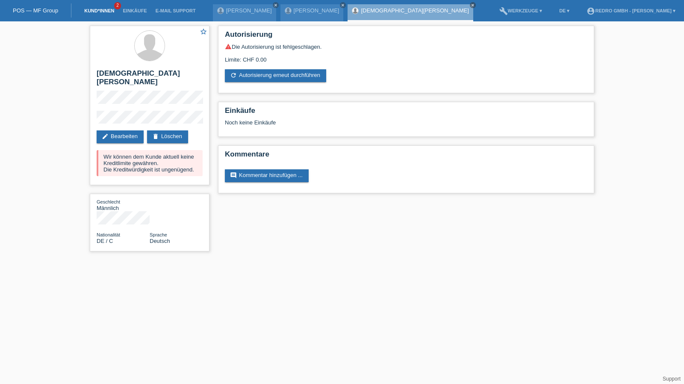
click at [89, 10] on link "Kund*innen" at bounding box center [99, 10] width 38 height 5
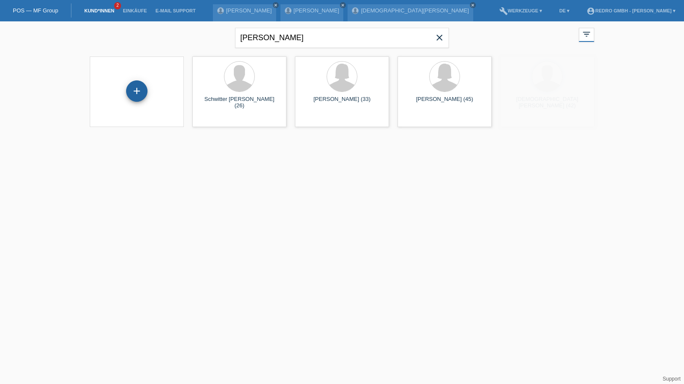
click at [135, 96] on div "+" at bounding box center [136, 90] width 21 height 21
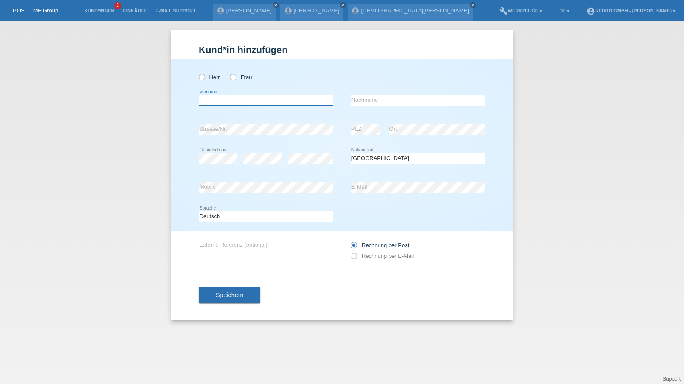
click at [227, 100] on input "text" at bounding box center [266, 100] width 135 height 11
type input "[PERSON_NAME]"
type input "Reolon"
select select "CH"
drag, startPoint x: 239, startPoint y: 212, endPoint x: 235, endPoint y: 216, distance: 5.1
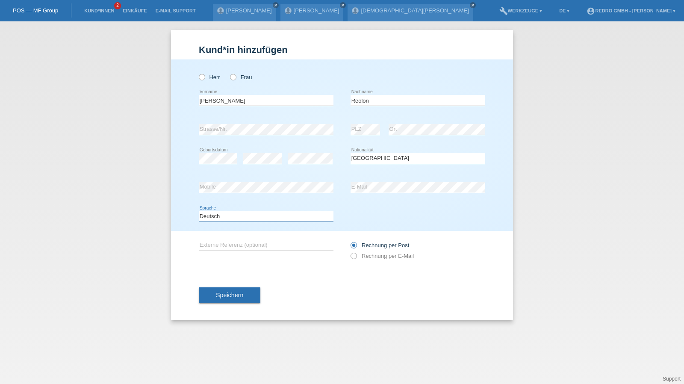
click at [239, 212] on select "Deutsch Français Italiano English" at bounding box center [266, 216] width 135 height 10
select select "fr"
click at [199, 211] on select "Deutsch Français Italiano English" at bounding box center [266, 216] width 135 height 10
click at [231, 294] on span "Speichern" at bounding box center [229, 294] width 27 height 7
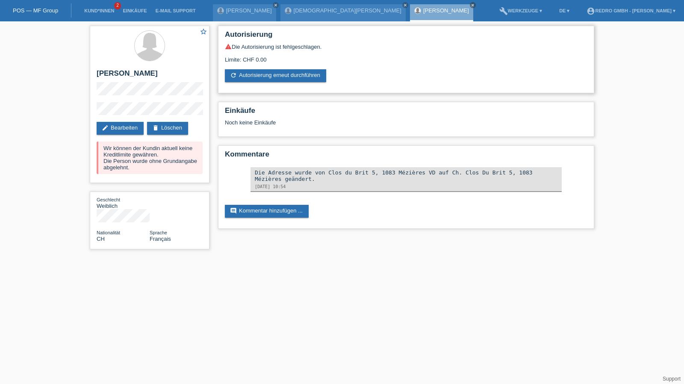
click at [283, 61] on div "Limite: CHF 0.00" at bounding box center [406, 56] width 362 height 13
click at [279, 67] on div "warning Die Autorisierung ist fehlgeschlagen. Limite: CHF 0.00 refresh Autorisi…" at bounding box center [406, 62] width 362 height 39
click at [279, 73] on link "refresh Autorisierung erneut durchführen" at bounding box center [275, 75] width 101 height 13
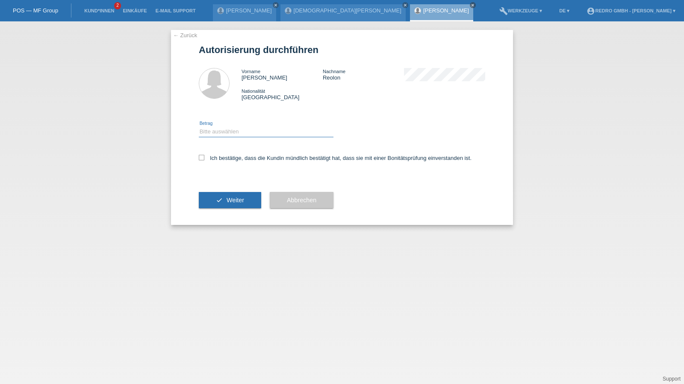
click at [238, 132] on select "Bitte auswählen CHF 1.00 - CHF 499.00 CHF 500.00 - CHF 1'999.00 CHF 2'000.00 - …" at bounding box center [266, 131] width 135 height 10
select select "1"
click at [199, 126] on select "Bitte auswählen CHF 1.00 - CHF 499.00 CHF 500.00 - CHF 1'999.00 CHF 2'000.00 - …" at bounding box center [266, 131] width 135 height 10
click at [232, 154] on div "Ich bestätige, dass die Kundin mündlich bestätigt hat, dass sie mit einer Bonit…" at bounding box center [342, 160] width 286 height 29
click at [234, 159] on label "Ich bestätige, dass die Kundin mündlich bestätigt hat, dass sie mit einer Bonit…" at bounding box center [335, 158] width 273 height 6
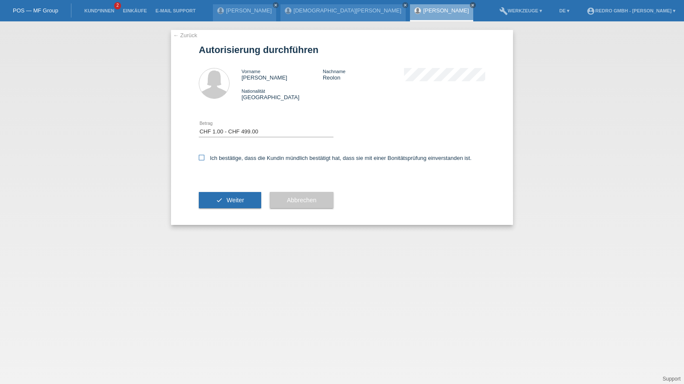
click at [204, 159] on input "Ich bestätige, dass die Kundin mündlich bestätigt hat, dass sie mit einer Bonit…" at bounding box center [202, 158] width 6 height 6
checkbox input "true"
click at [226, 191] on div "check Weiter" at bounding box center [230, 200] width 62 height 50
click at [225, 194] on button "check Weiter" at bounding box center [230, 200] width 62 height 16
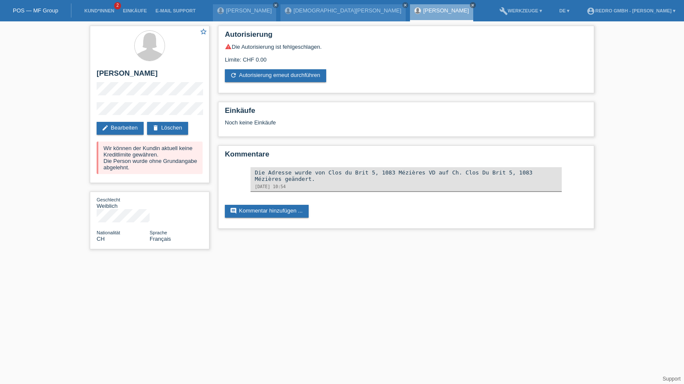
click at [94, 15] on li "Kund*innen 2" at bounding box center [99, 11] width 38 height 22
click at [94, 13] on link "Kund*innen" at bounding box center [99, 10] width 38 height 5
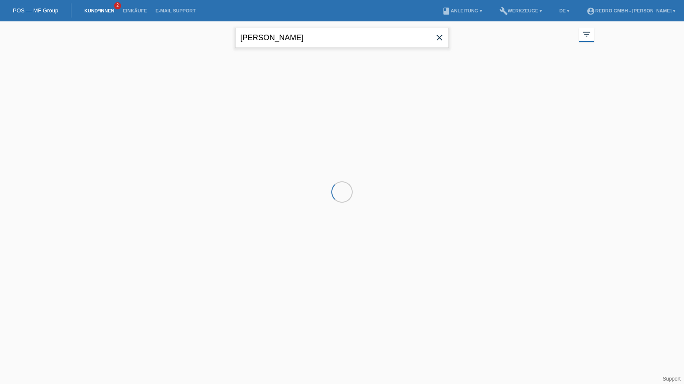
click at [327, 37] on input "[PERSON_NAME]" at bounding box center [342, 38] width 214 height 20
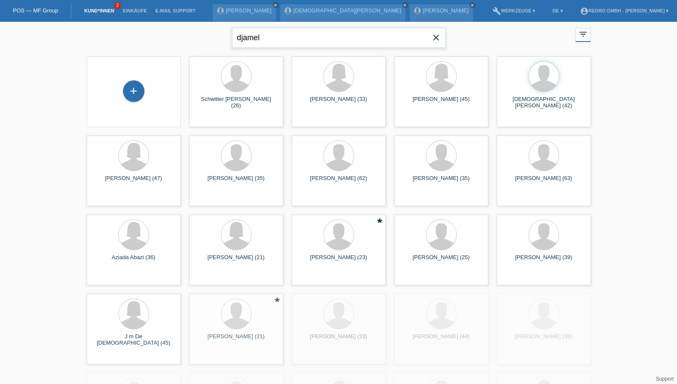
type input "djamel"
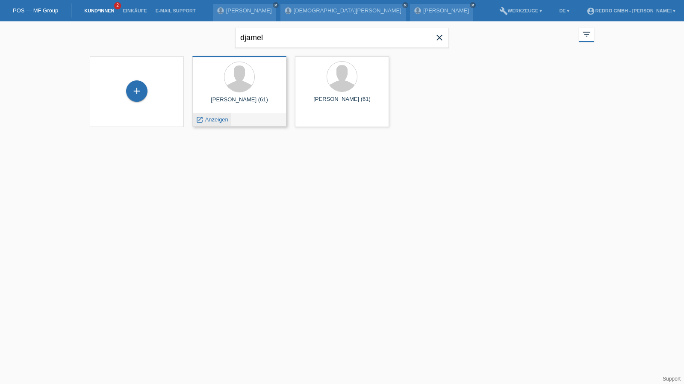
click at [217, 119] on span "Anzeigen" at bounding box center [216, 119] width 23 height 6
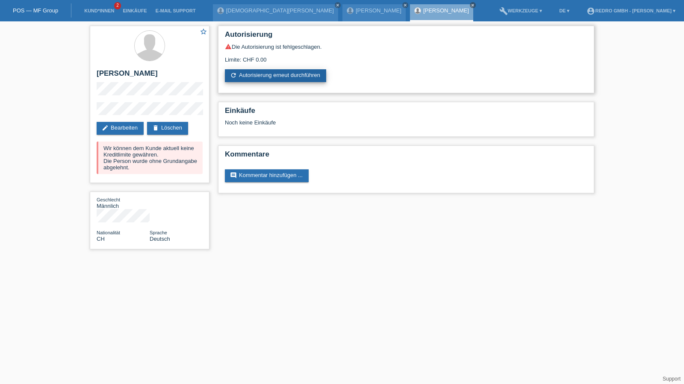
click at [268, 73] on link "refresh Autorisierung erneut durchführen" at bounding box center [275, 75] width 101 height 13
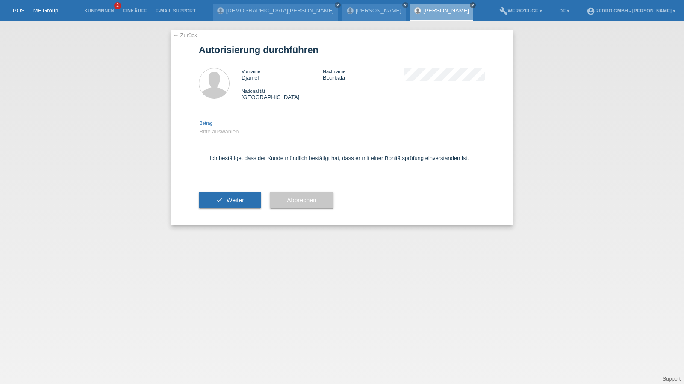
click at [236, 133] on select "Bitte auswählen CHF 1.00 - CHF 499.00 CHF 500.00 - CHF 1'999.00 CHF 2'000.00 - …" at bounding box center [266, 131] width 135 height 10
select select "1"
click at [199, 126] on select "Bitte auswählen CHF 1.00 - CHF 499.00 CHF 500.00 - CHF 1'999.00 CHF 2'000.00 - …" at bounding box center [266, 131] width 135 height 10
click at [224, 158] on label "Ich bestätige, dass der Kunde mündlich bestätigt hat, dass er mit einer Bonität…" at bounding box center [334, 158] width 270 height 6
click at [204, 158] on input "Ich bestätige, dass der Kunde mündlich bestätigt hat, dass er mit einer Bonität…" at bounding box center [202, 158] width 6 height 6
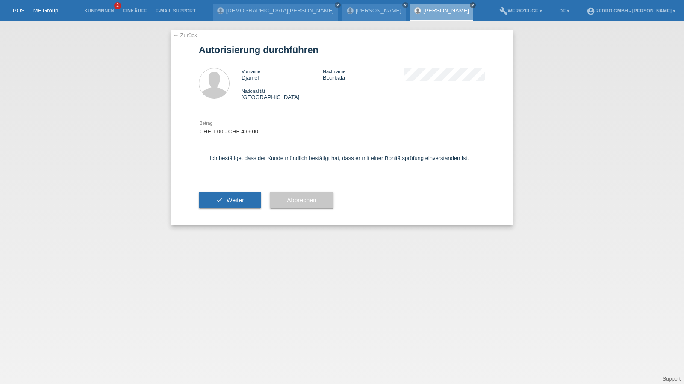
checkbox input "true"
click at [219, 195] on button "check Weiter" at bounding box center [230, 200] width 62 height 16
